Goal: Book appointment/travel/reservation

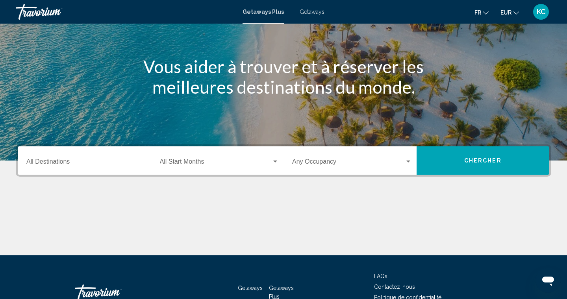
scroll to position [73, 0]
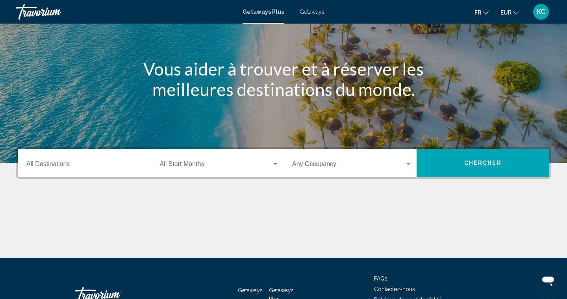
click at [305, 11] on span "Getaways" at bounding box center [312, 12] width 25 height 6
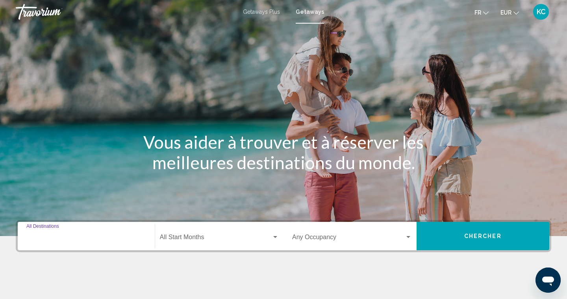
click at [109, 235] on input "Destination All Destinations" at bounding box center [86, 238] width 120 height 7
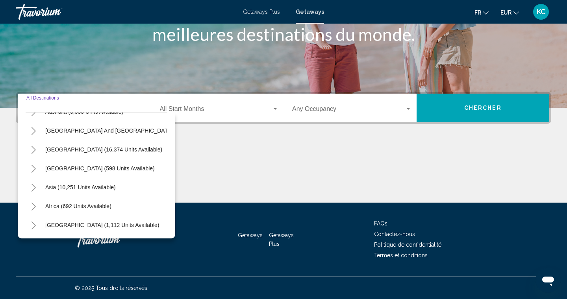
scroll to position [128, 0]
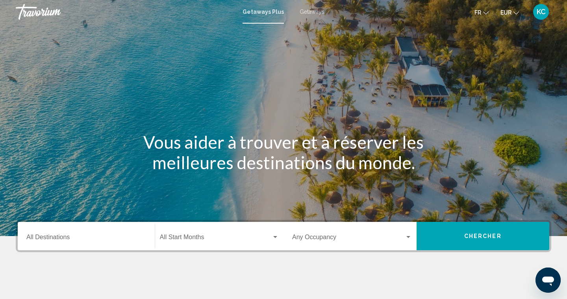
click at [308, 16] on div "Getaways Plus Getaways fr English Español Français Italiano Português русский E…" at bounding box center [283, 12] width 567 height 17
click at [92, 233] on div "Destination All Destinations" at bounding box center [86, 236] width 120 height 25
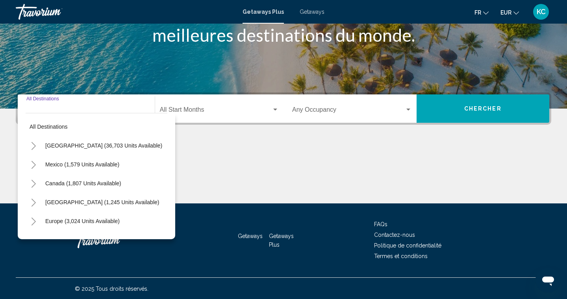
scroll to position [128, 0]
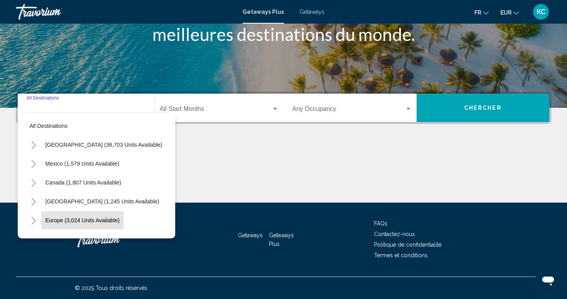
click at [59, 222] on span "Europe (3,024 units available)" at bounding box center [82, 220] width 74 height 6
type input "**********"
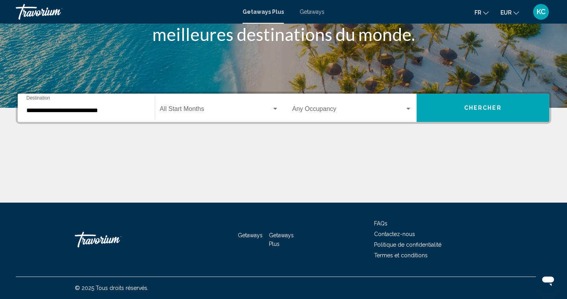
click at [187, 115] on div "Start Month All Start Months" at bounding box center [219, 108] width 119 height 25
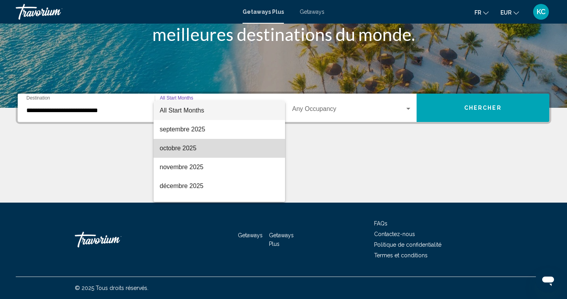
click at [203, 144] on span "octobre 2025" at bounding box center [219, 148] width 119 height 19
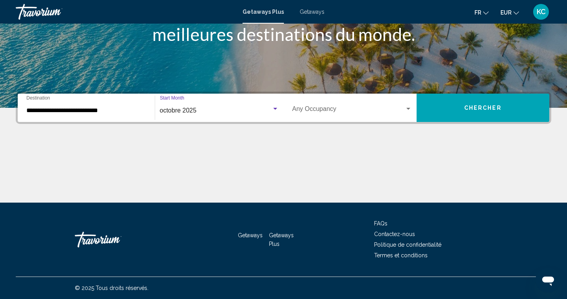
click at [442, 115] on button "Chercher" at bounding box center [482, 108] width 133 height 28
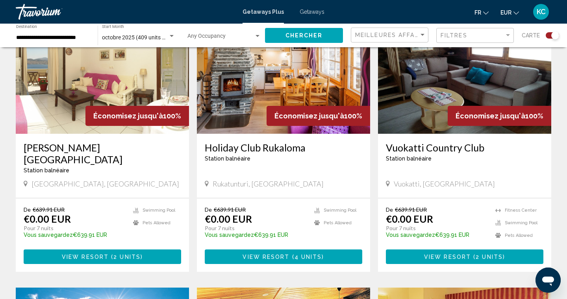
scroll to position [320, 0]
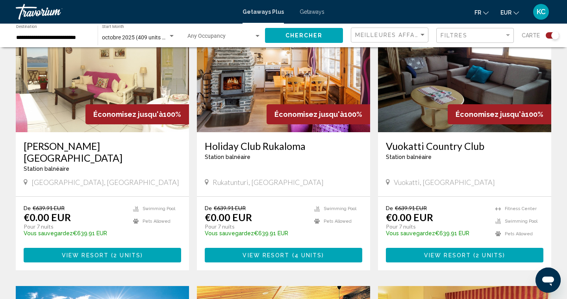
click at [124, 252] on span "2 units" at bounding box center [126, 255] width 27 height 6
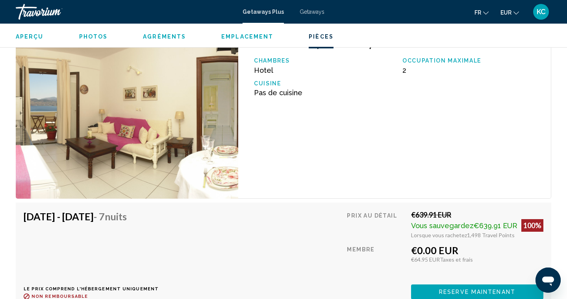
scroll to position [1327, 0]
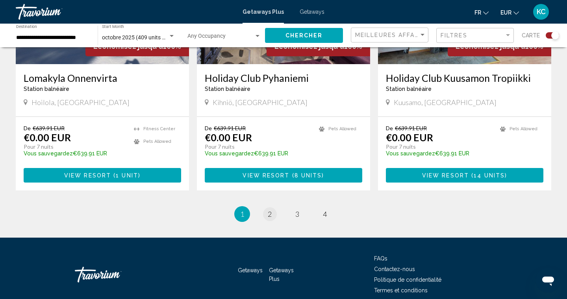
scroll to position [1222, 0]
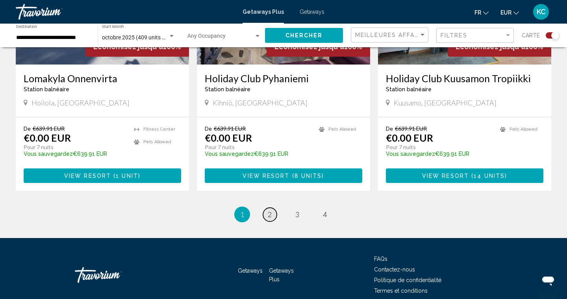
click at [272, 208] on link "page 2" at bounding box center [270, 215] width 14 height 14
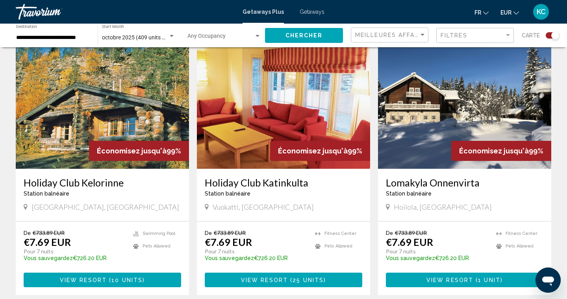
scroll to position [1169, 0]
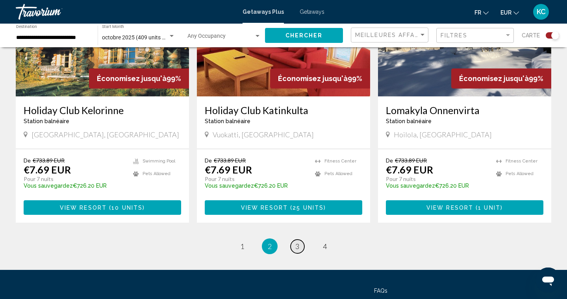
click at [294, 246] on link "page 3" at bounding box center [297, 247] width 14 height 14
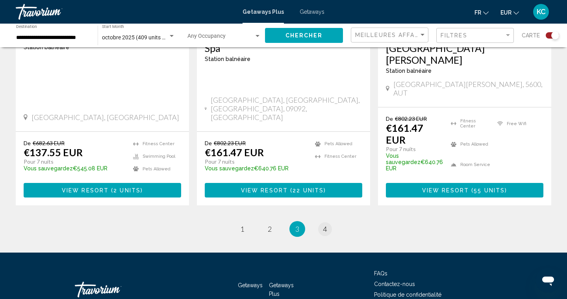
scroll to position [1252, 0]
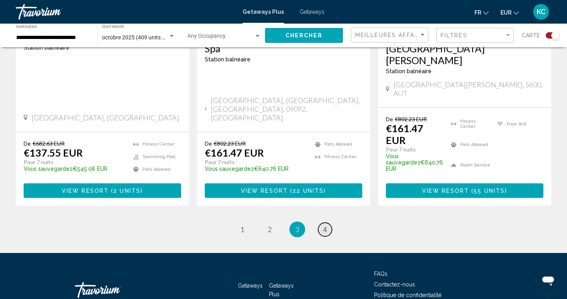
click at [325, 225] on span "4" at bounding box center [325, 229] width 4 height 9
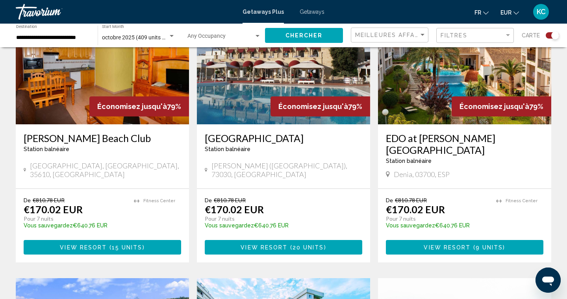
scroll to position [1127, 0]
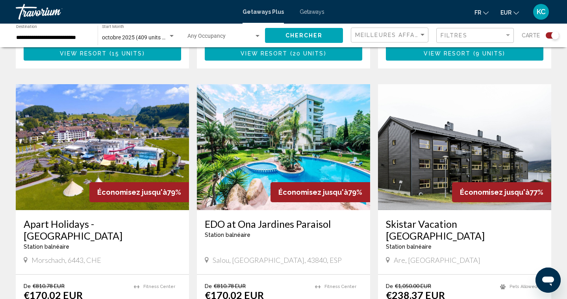
click at [316, 12] on span "Getaways" at bounding box center [312, 12] width 25 height 6
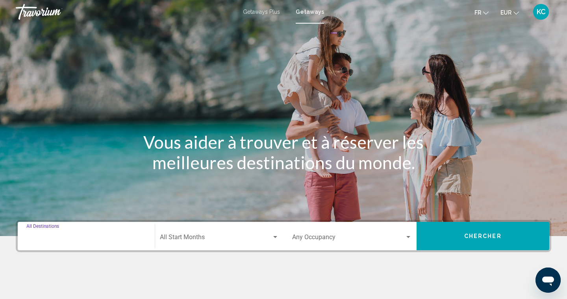
click at [68, 235] on input "Destination All Destinations" at bounding box center [86, 238] width 120 height 7
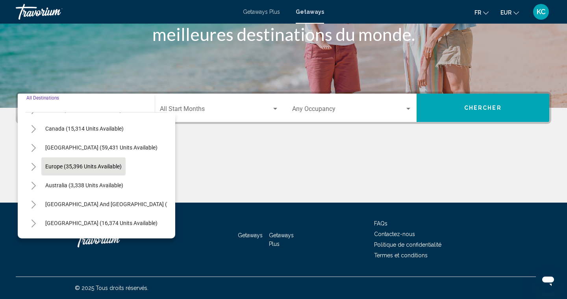
scroll to position [58, 0]
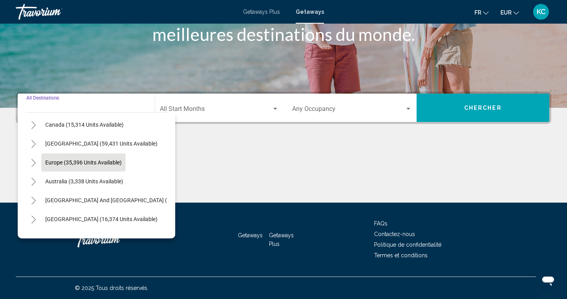
click at [61, 161] on span "Europe (35,396 units available)" at bounding box center [83, 162] width 76 height 6
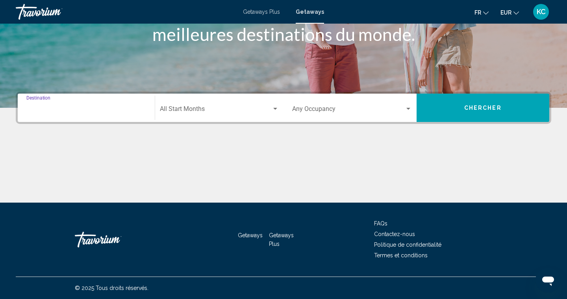
type input "**********"
click at [190, 104] on div "Start Month All Start Months" at bounding box center [219, 108] width 119 height 25
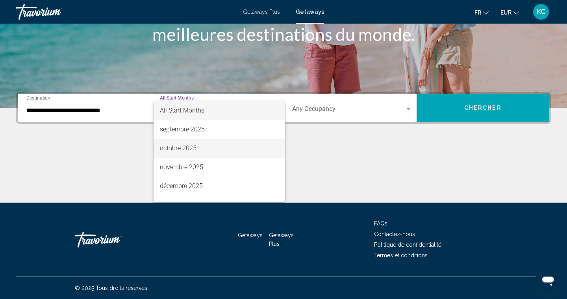
click at [206, 147] on span "octobre 2025" at bounding box center [219, 148] width 119 height 19
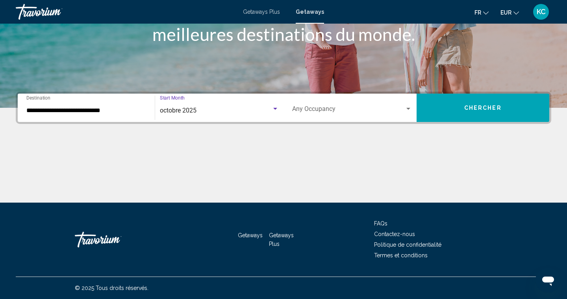
click at [446, 111] on button "Chercher" at bounding box center [482, 108] width 133 height 28
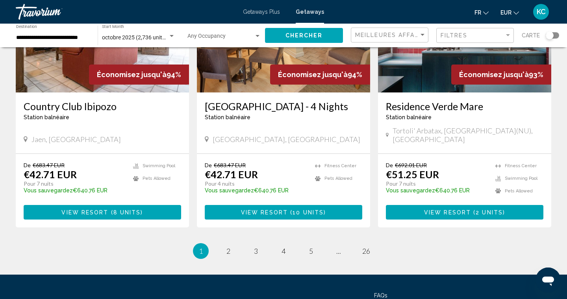
scroll to position [976, 0]
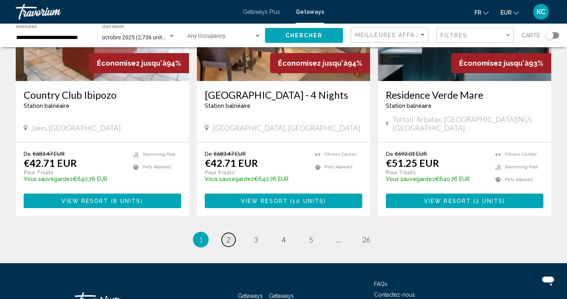
click at [229, 235] on span "2" at bounding box center [228, 239] width 4 height 9
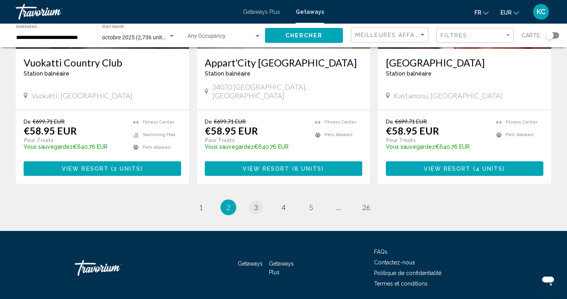
scroll to position [989, 0]
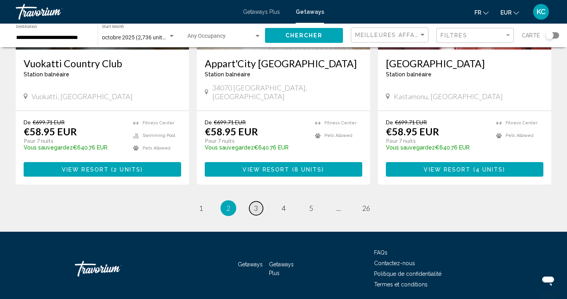
click at [257, 204] on span "3" at bounding box center [256, 208] width 4 height 9
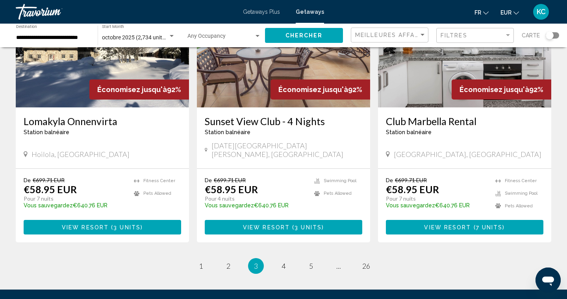
scroll to position [943, 0]
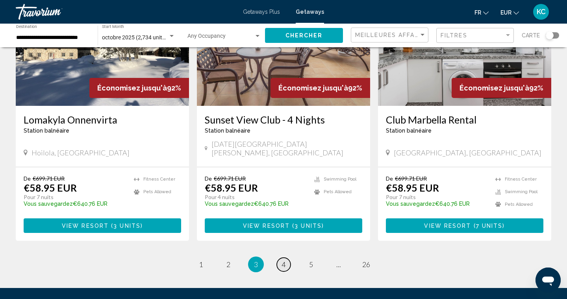
click at [285, 260] on span "4" at bounding box center [283, 264] width 4 height 9
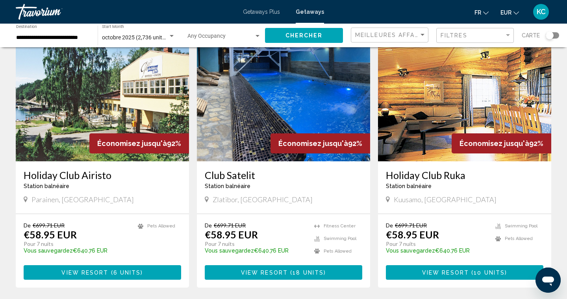
scroll to position [881, 0]
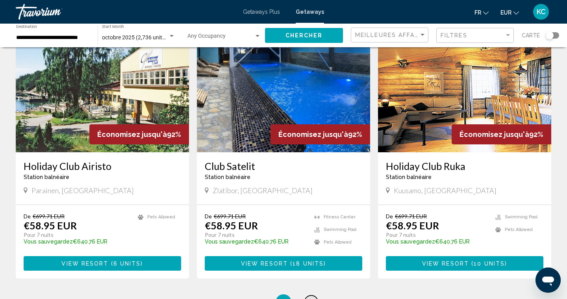
click at [314, 296] on link "page 5" at bounding box center [311, 303] width 14 height 14
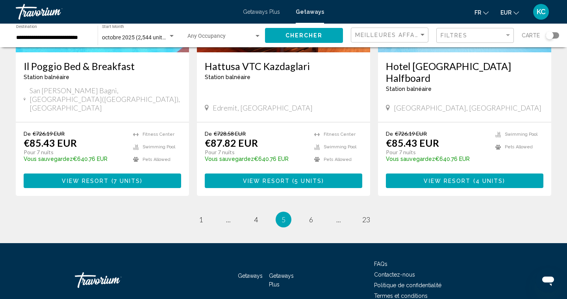
scroll to position [978, 0]
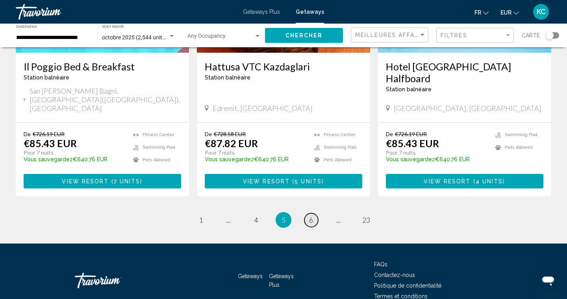
click at [313, 213] on link "page 6" at bounding box center [311, 220] width 14 height 14
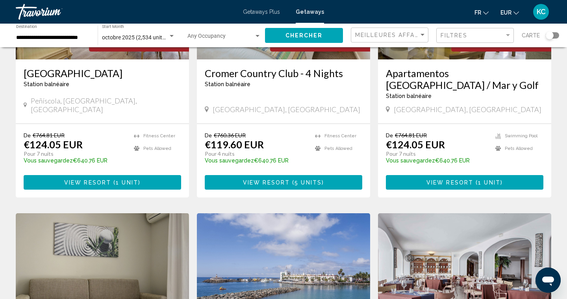
scroll to position [133, 0]
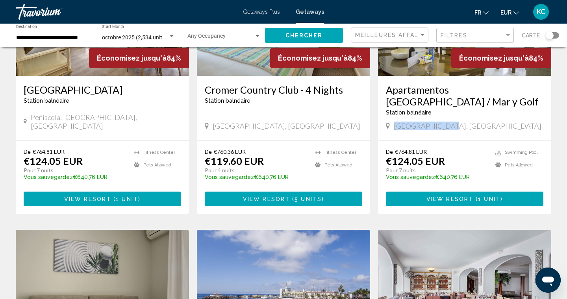
drag, startPoint x: 447, startPoint y: 119, endPoint x: 394, endPoint y: 120, distance: 53.1
click at [394, 122] on span "[GEOGRAPHIC_DATA], [GEOGRAPHIC_DATA]" at bounding box center [468, 126] width 148 height 9
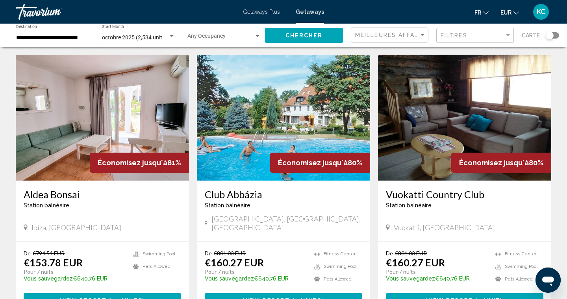
scroll to position [881, 0]
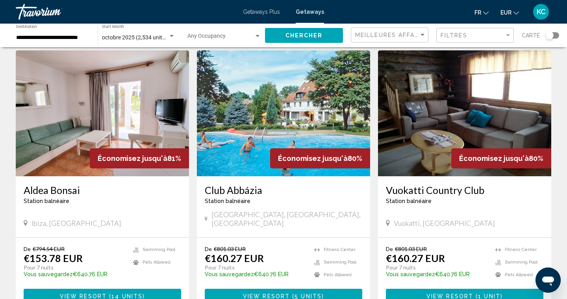
click at [100, 293] on span "View Resort" at bounding box center [83, 296] width 47 height 6
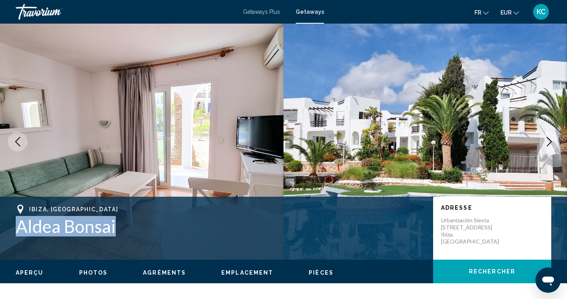
drag, startPoint x: 116, startPoint y: 222, endPoint x: 15, endPoint y: 227, distance: 101.3
click at [15, 227] on div "Ibiza, [GEOGRAPHIC_DATA] Aldea Bonsai Adresse Urbanización Siesta [STREET_ADDRE…" at bounding box center [283, 228] width 567 height 47
copy h1 "Aldea Bonsai"
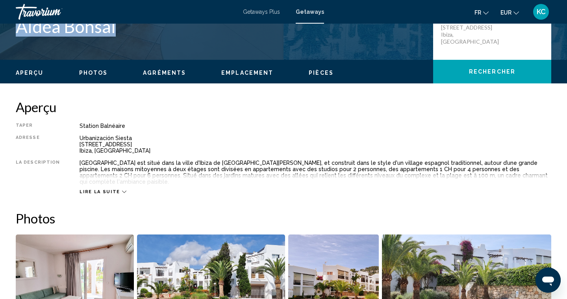
scroll to position [211, 0]
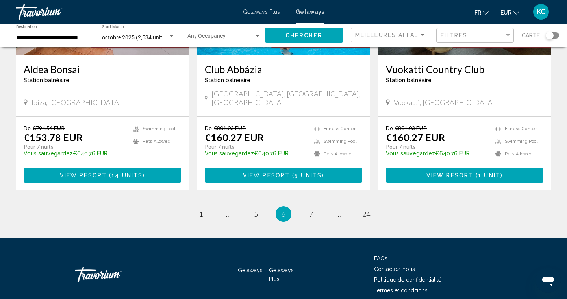
scroll to position [1001, 0]
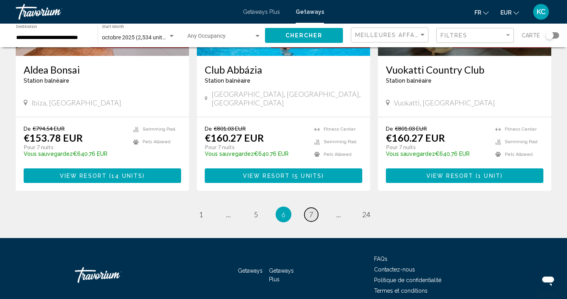
click at [311, 210] on span "7" at bounding box center [311, 214] width 4 height 9
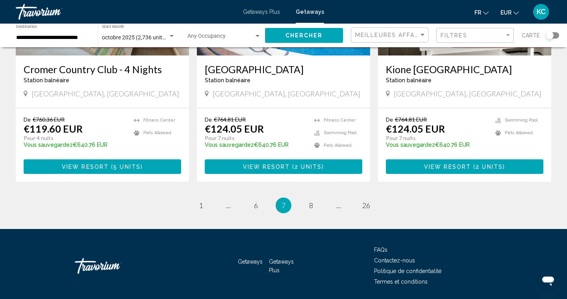
scroll to position [989, 0]
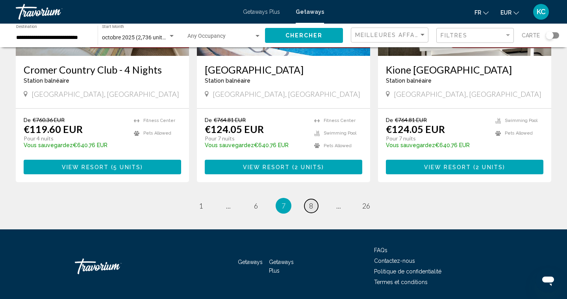
click at [307, 199] on link "page 8" at bounding box center [311, 206] width 14 height 14
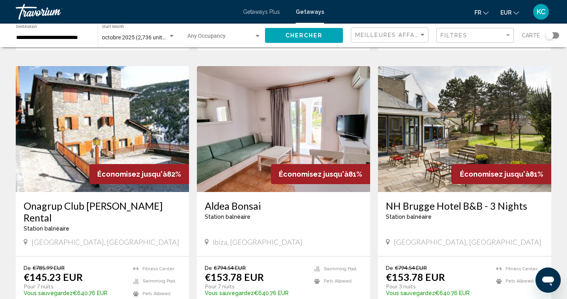
scroll to position [312, 0]
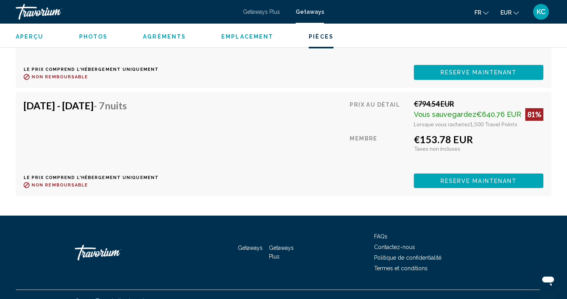
scroll to position [2021, 0]
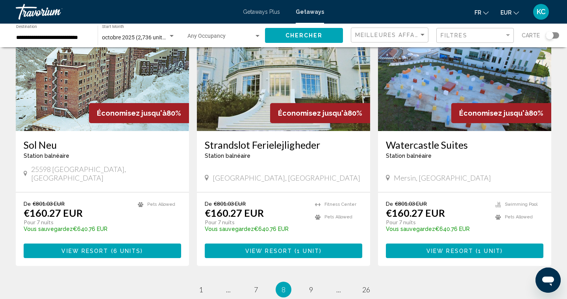
scroll to position [922, 0]
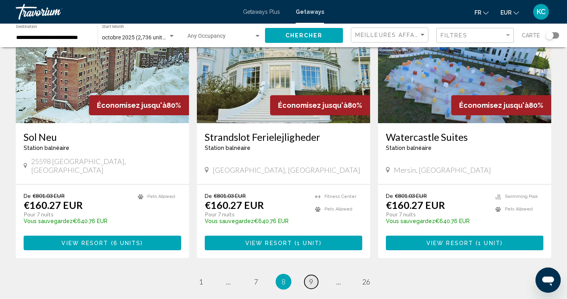
click at [310, 277] on span "9" at bounding box center [311, 281] width 4 height 9
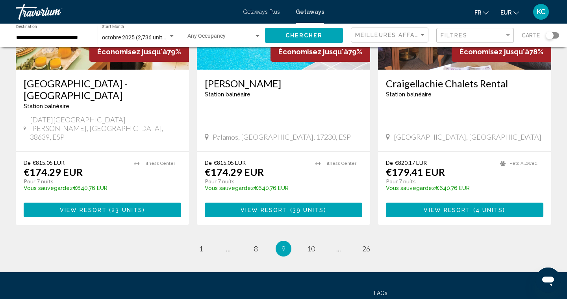
scroll to position [1013, 0]
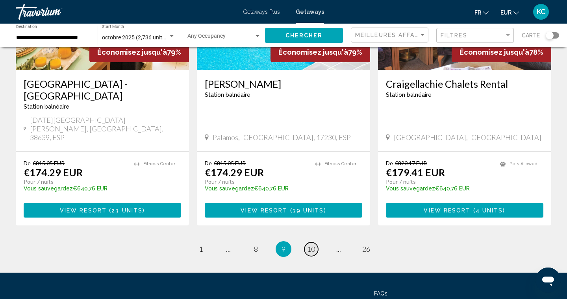
click at [310, 245] on span "10" at bounding box center [311, 249] width 8 height 9
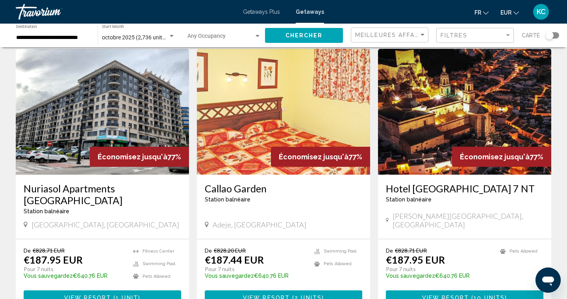
scroll to position [935, 0]
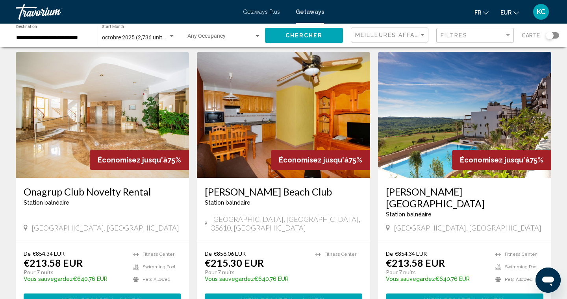
scroll to position [882, 0]
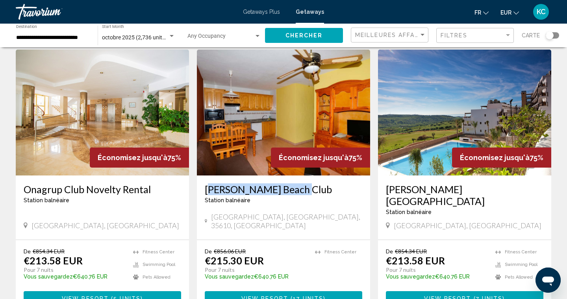
drag, startPoint x: 203, startPoint y: 151, endPoint x: 287, endPoint y: 152, distance: 84.2
click at [287, 176] on div "[PERSON_NAME][GEOGRAPHIC_DATA] balnéaire - Ceci est une station d'adultes seule…" at bounding box center [283, 208] width 173 height 64
copy h3 "[PERSON_NAME] Beach Club"
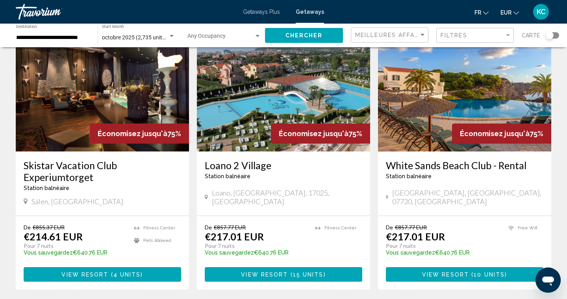
scroll to position [61, 0]
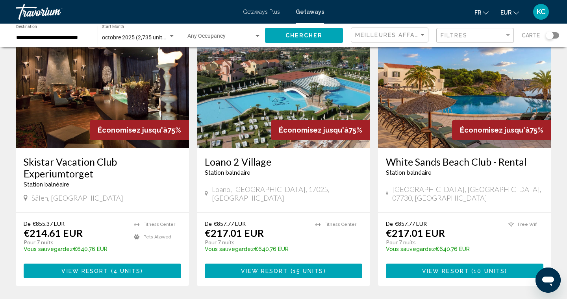
click at [462, 268] on span "View Resort" at bounding box center [445, 271] width 47 height 6
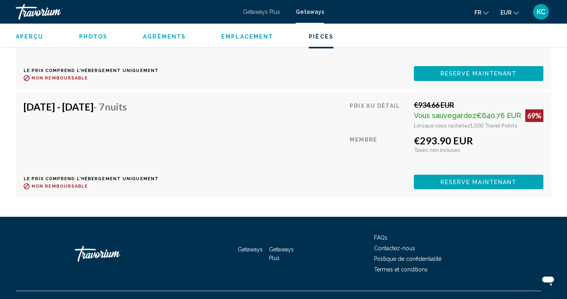
scroll to position [2662, 0]
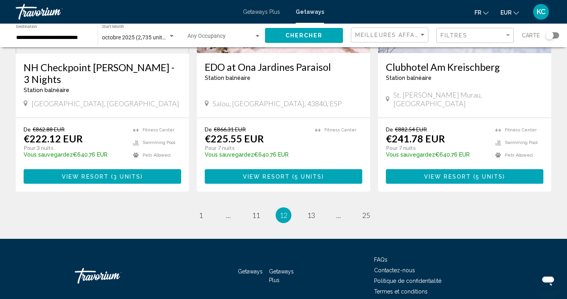
scroll to position [998, 0]
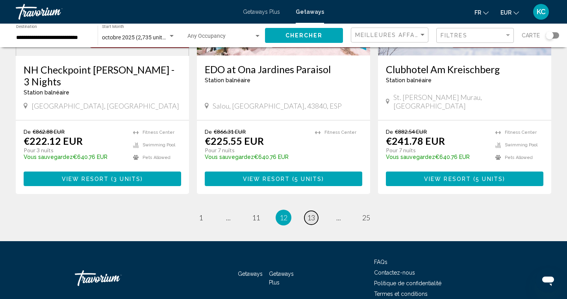
click at [311, 213] on span "13" at bounding box center [311, 217] width 8 height 9
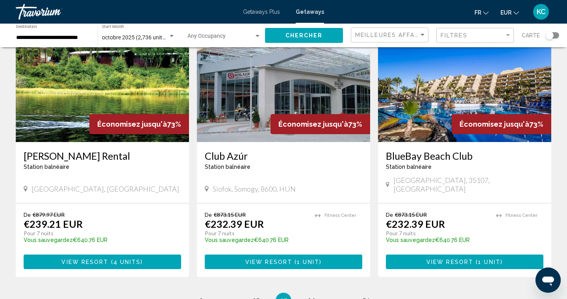
scroll to position [888, 0]
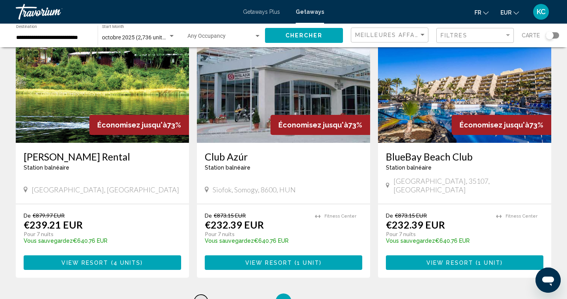
click at [200, 297] on span "1" at bounding box center [201, 301] width 4 height 9
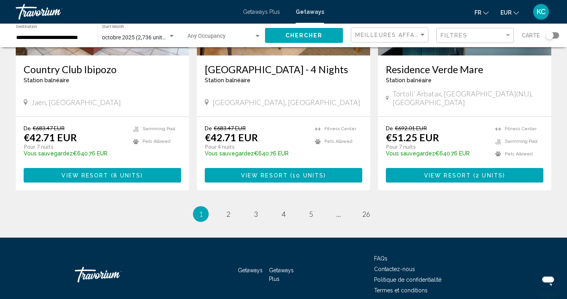
scroll to position [1001, 0]
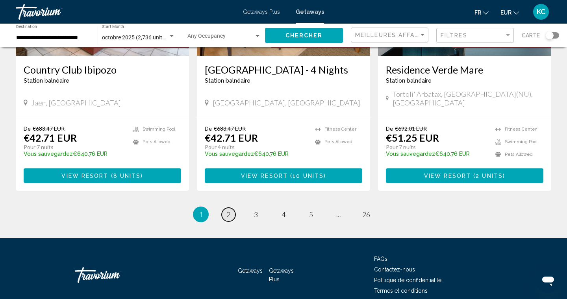
click at [229, 210] on span "2" at bounding box center [228, 214] width 4 height 9
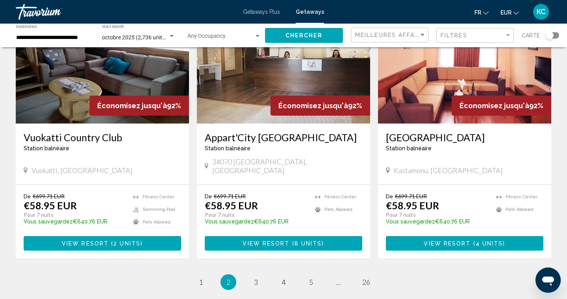
scroll to position [920, 0]
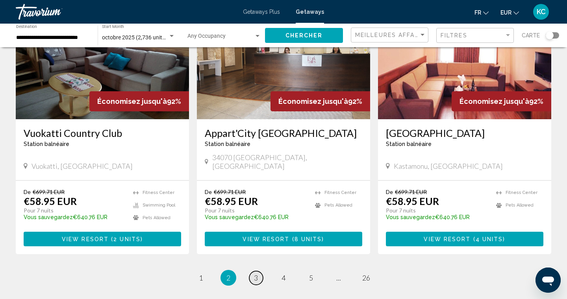
click at [257, 274] on span "3" at bounding box center [256, 278] width 4 height 9
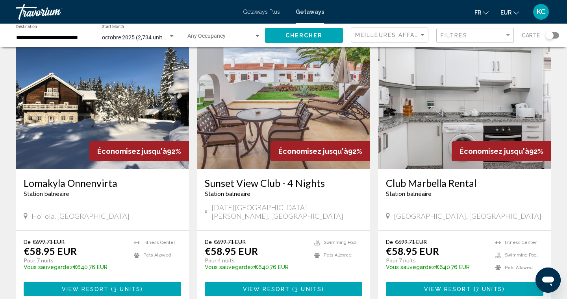
scroll to position [881, 0]
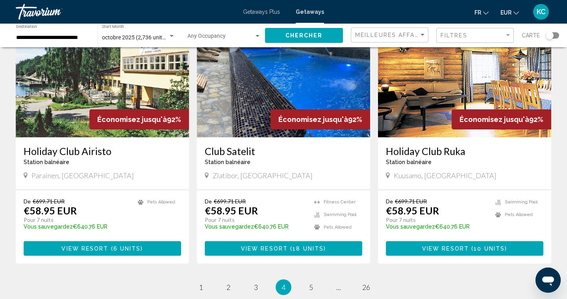
scroll to position [900, 0]
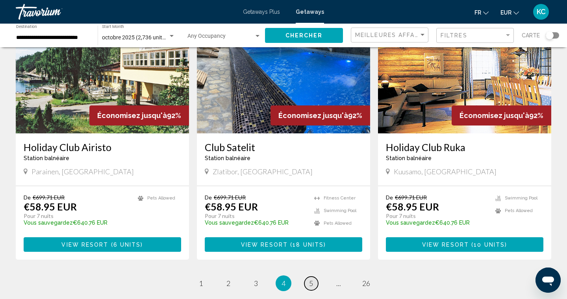
click at [313, 277] on link "page 5" at bounding box center [311, 284] width 14 height 14
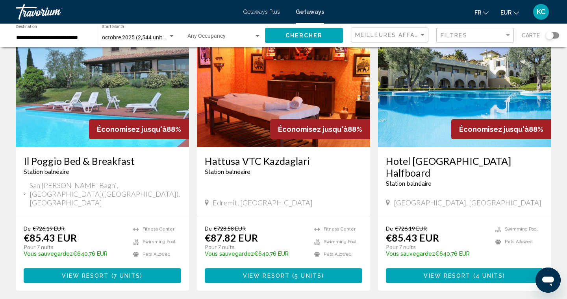
scroll to position [893, 0]
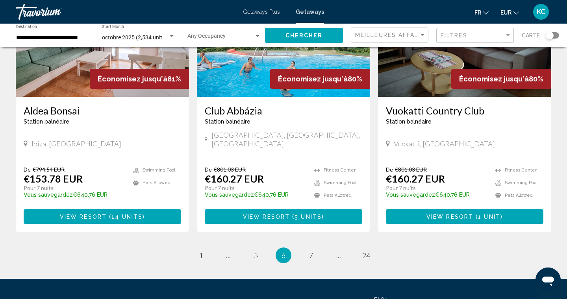
scroll to position [951, 0]
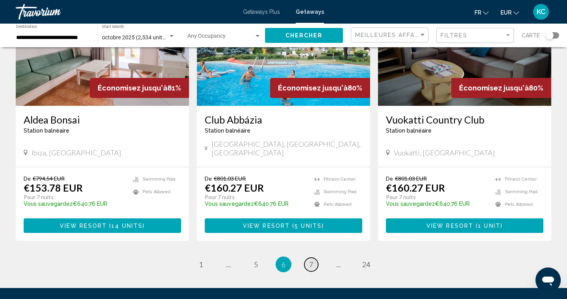
click at [311, 260] on span "7" at bounding box center [311, 264] width 4 height 9
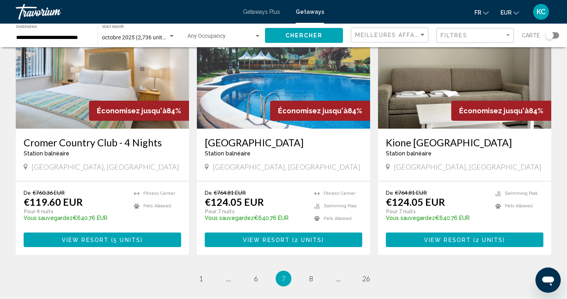
scroll to position [917, 0]
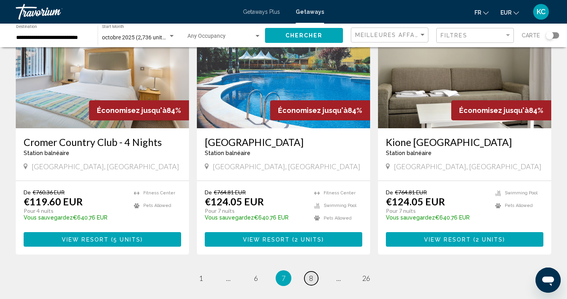
click at [315, 272] on link "page 8" at bounding box center [311, 279] width 14 height 14
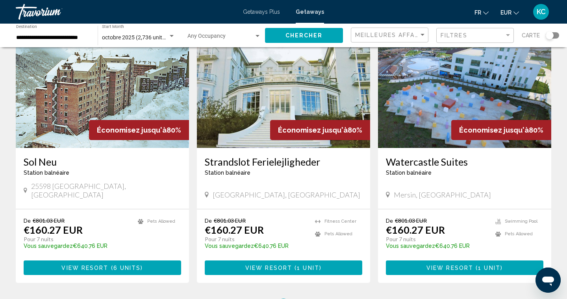
scroll to position [898, 0]
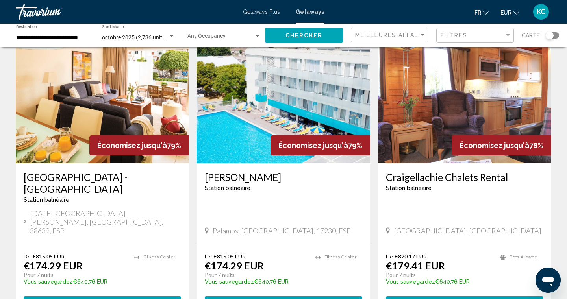
scroll to position [923, 0]
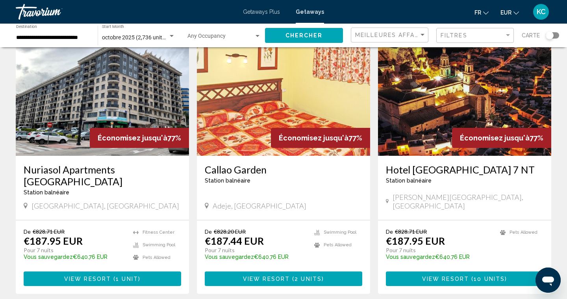
scroll to position [932, 0]
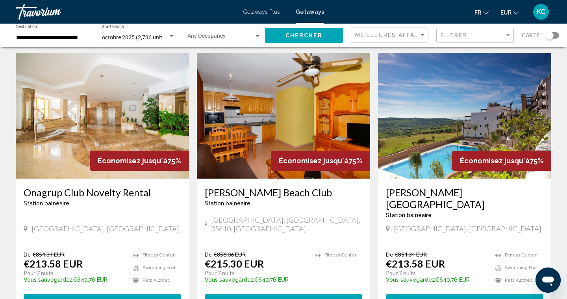
scroll to position [890, 0]
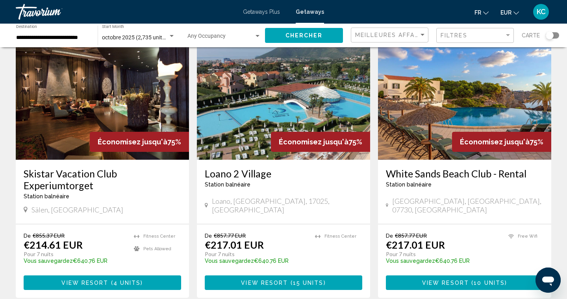
scroll to position [49, 0]
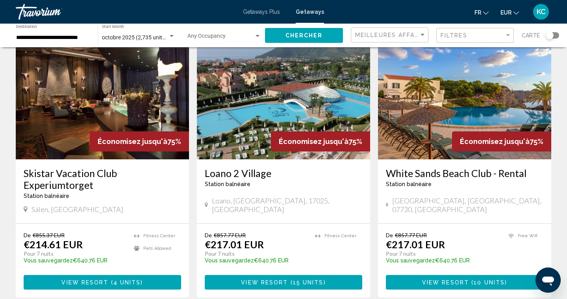
drag, startPoint x: 384, startPoint y: 165, endPoint x: 527, endPoint y: 165, distance: 142.5
click at [527, 165] on div "[GEOGRAPHIC_DATA] - [GEOGRAPHIC_DATA] balnéaire - Ceci est une station d'adulte…" at bounding box center [464, 191] width 173 height 64
copy h3 "White Sands Beach Club - Rental"
